Goal: Information Seeking & Learning: Learn about a topic

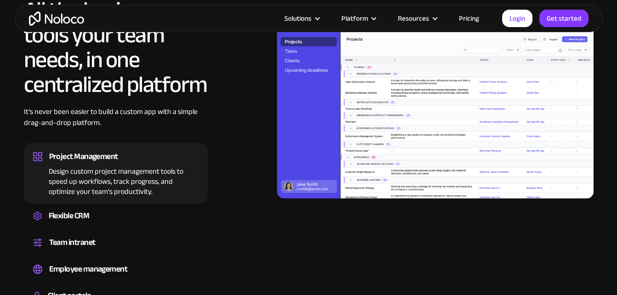
scroll to position [1011, 0]
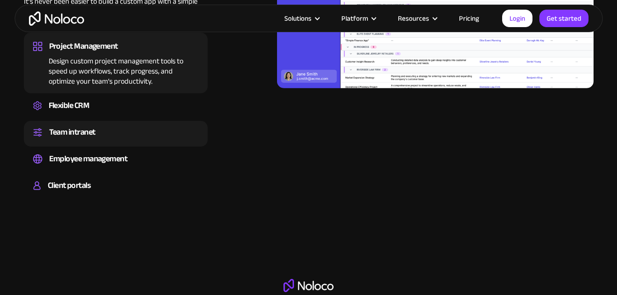
click at [79, 138] on div "Team intranet" at bounding box center [72, 132] width 46 height 14
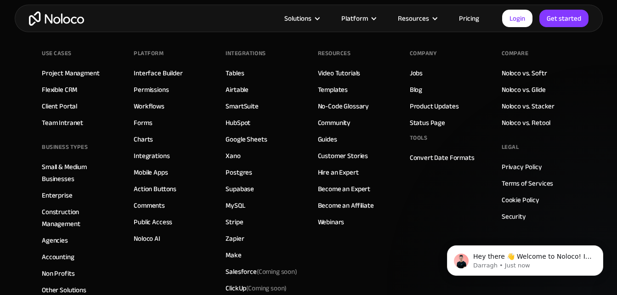
scroll to position [5222, 0]
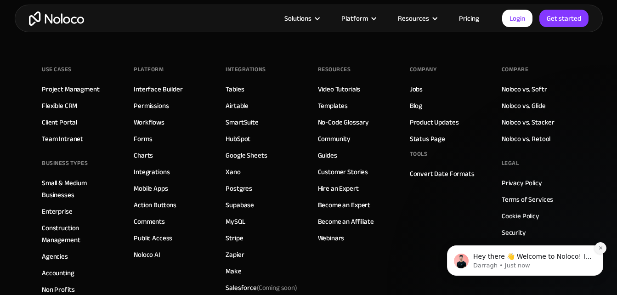
click at [605, 244] on button "Dismiss notification" at bounding box center [600, 248] width 12 height 12
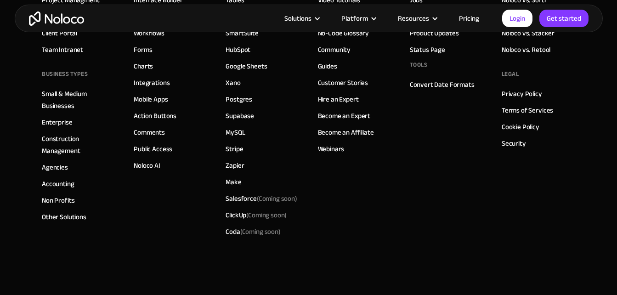
scroll to position [5359, 0]
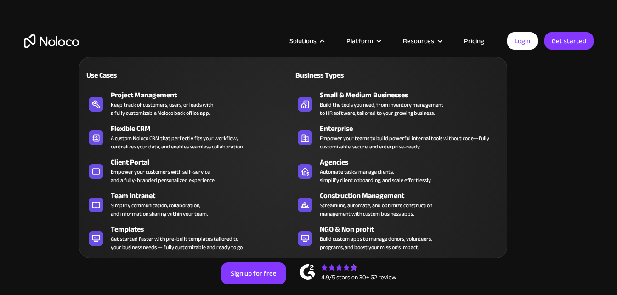
click at [321, 43] on div "Solutions" at bounding box center [306, 41] width 57 height 12
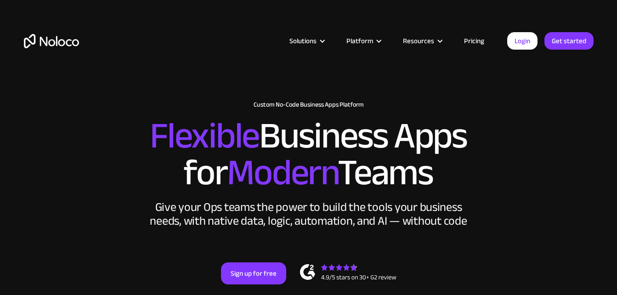
click at [321, 43] on div "Solutions" at bounding box center [306, 41] width 57 height 12
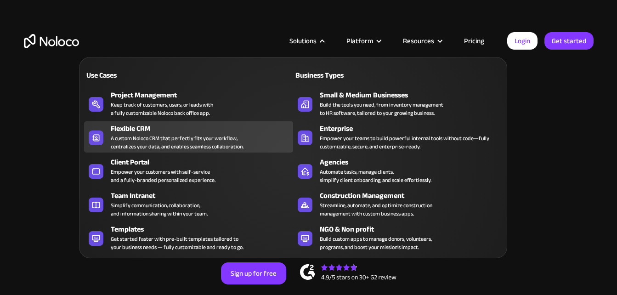
click at [255, 138] on div "Flexible CRM A custom Noloco CRM that perfectly fits your workflow, centralizes…" at bounding box center [200, 137] width 178 height 28
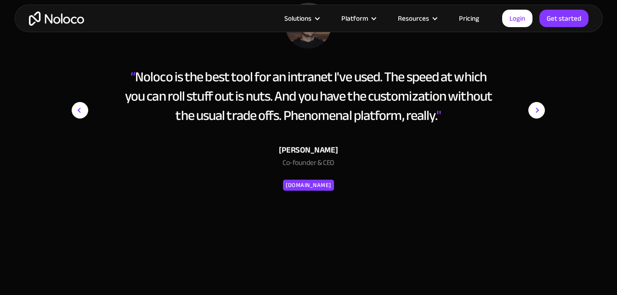
scroll to position [3261, 0]
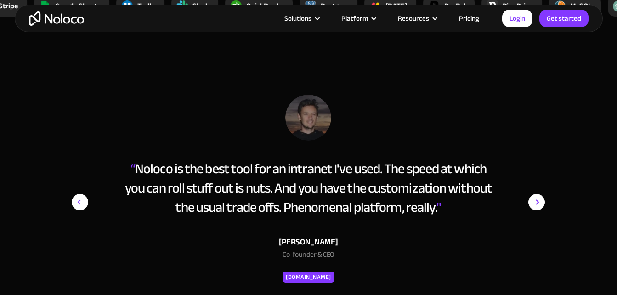
click at [541, 201] on img "next slide" at bounding box center [536, 202] width 17 height 215
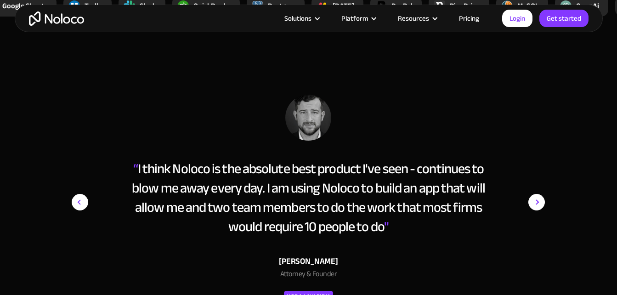
click at [540, 201] on img "next slide" at bounding box center [536, 202] width 17 height 215
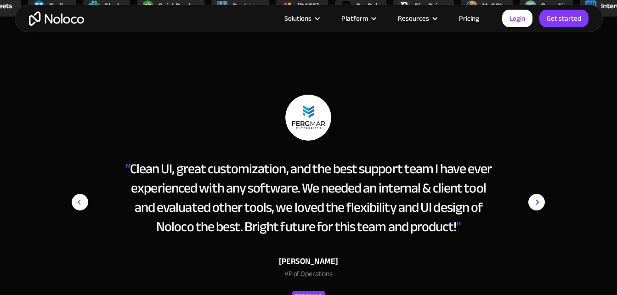
click at [540, 201] on img "next slide" at bounding box center [536, 202] width 17 height 215
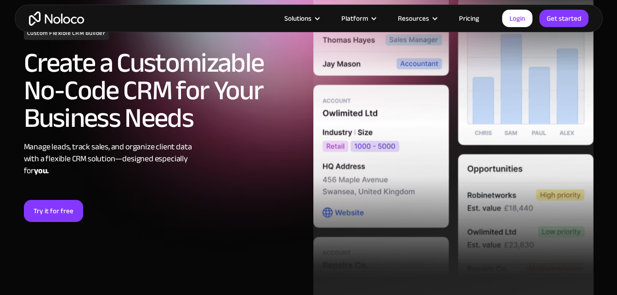
scroll to position [0, 0]
